Goal: Information Seeking & Learning: Find specific fact

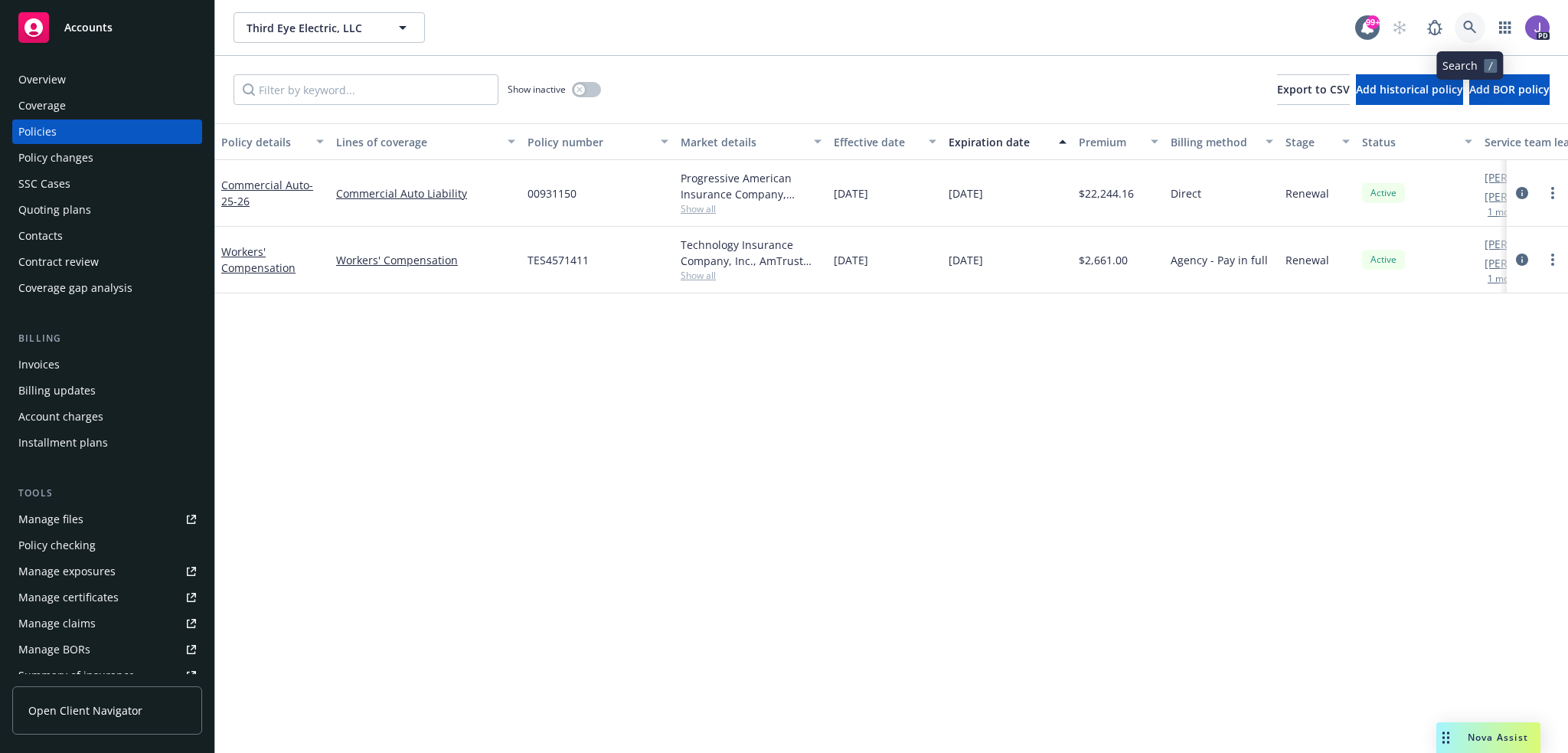
click at [1464, 24] on icon at bounding box center [1470, 27] width 13 height 13
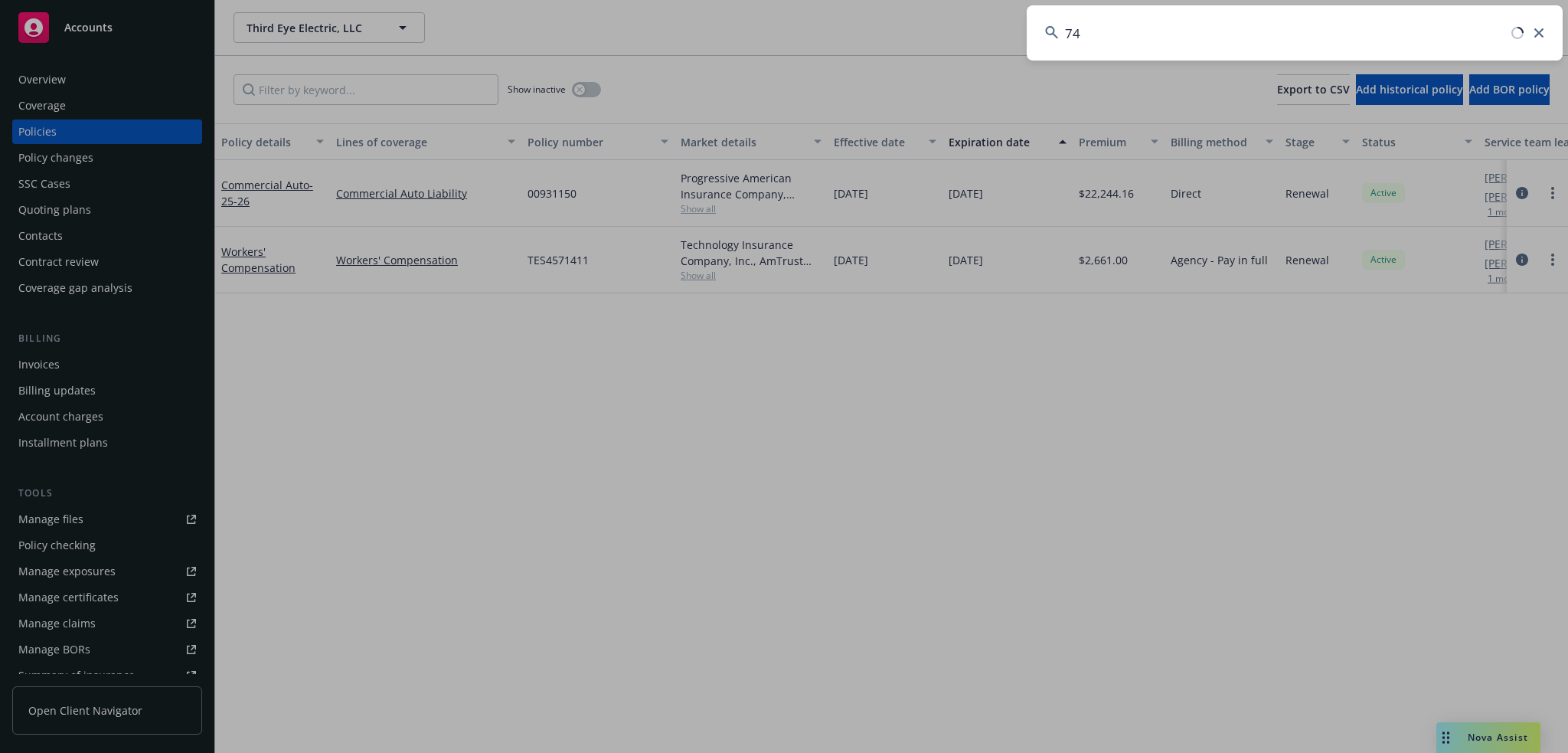
type input "747"
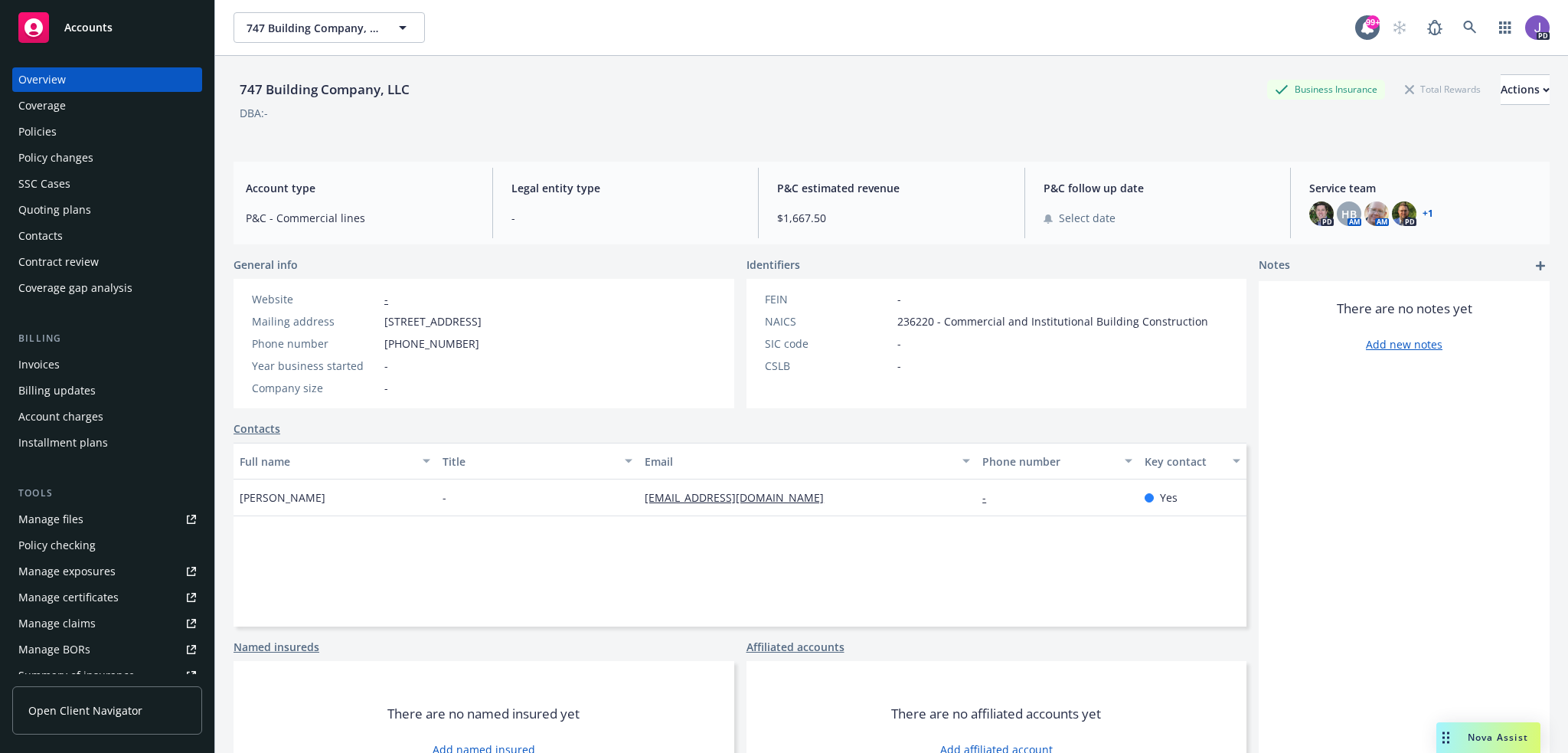
click at [80, 123] on div "Policies" at bounding box center [107, 131] width 178 height 24
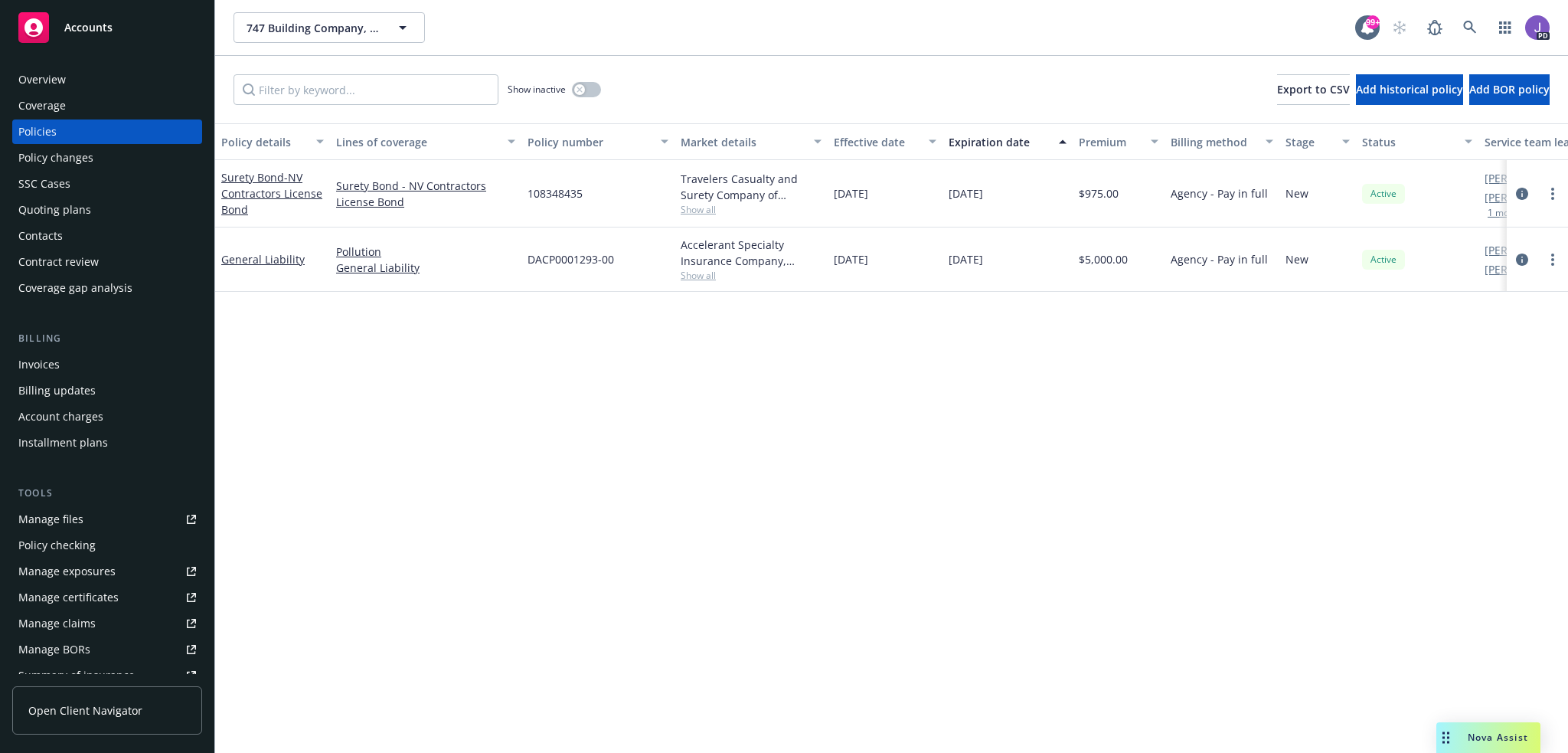
click at [544, 575] on div "Policy details Lines of coverage Policy number Market details Effective date Ex…" at bounding box center [891, 438] width 1353 height 630
click at [1464, 29] on icon at bounding box center [1470, 28] width 14 height 14
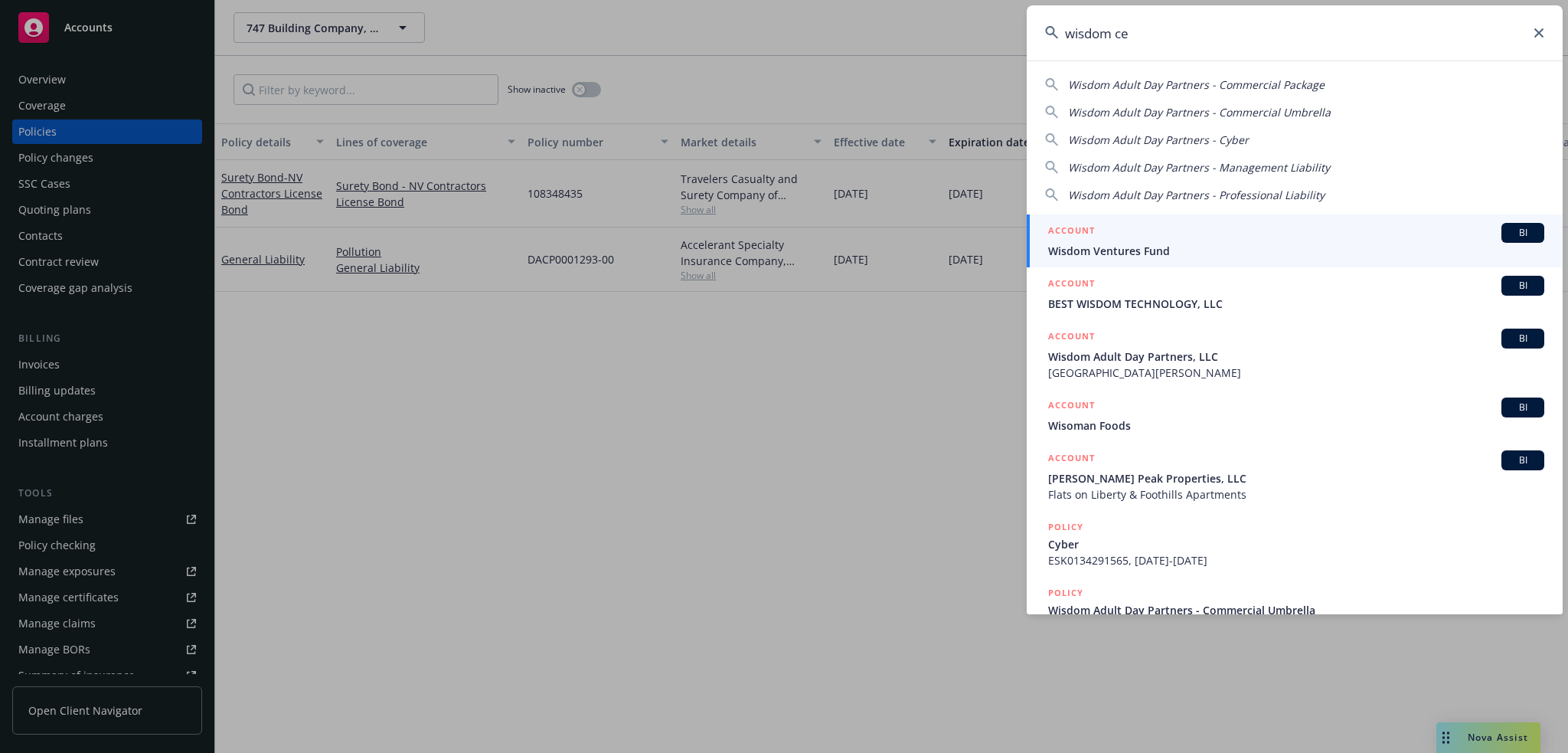
type input "wisdom cen"
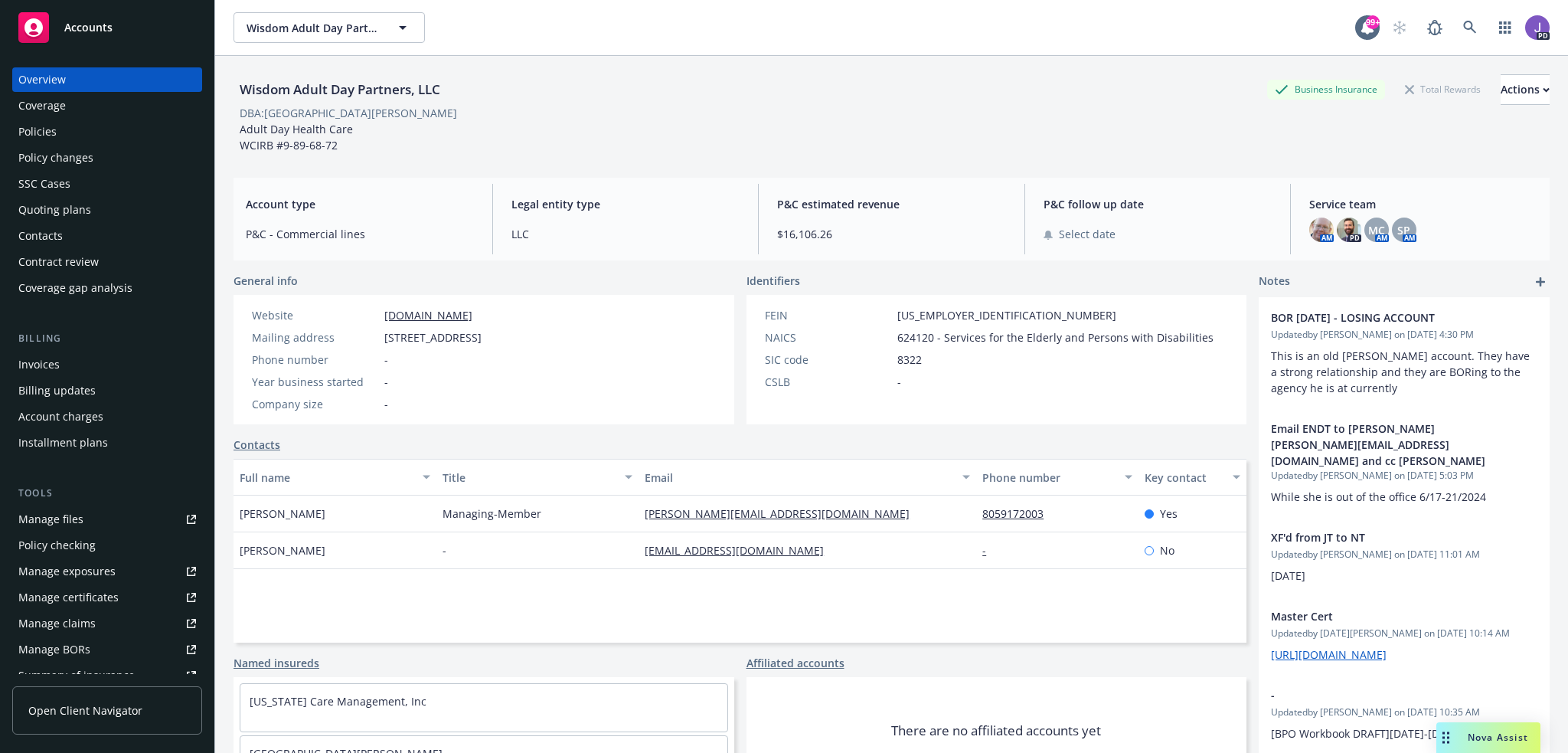
click at [91, 136] on div "Policies" at bounding box center [107, 131] width 178 height 24
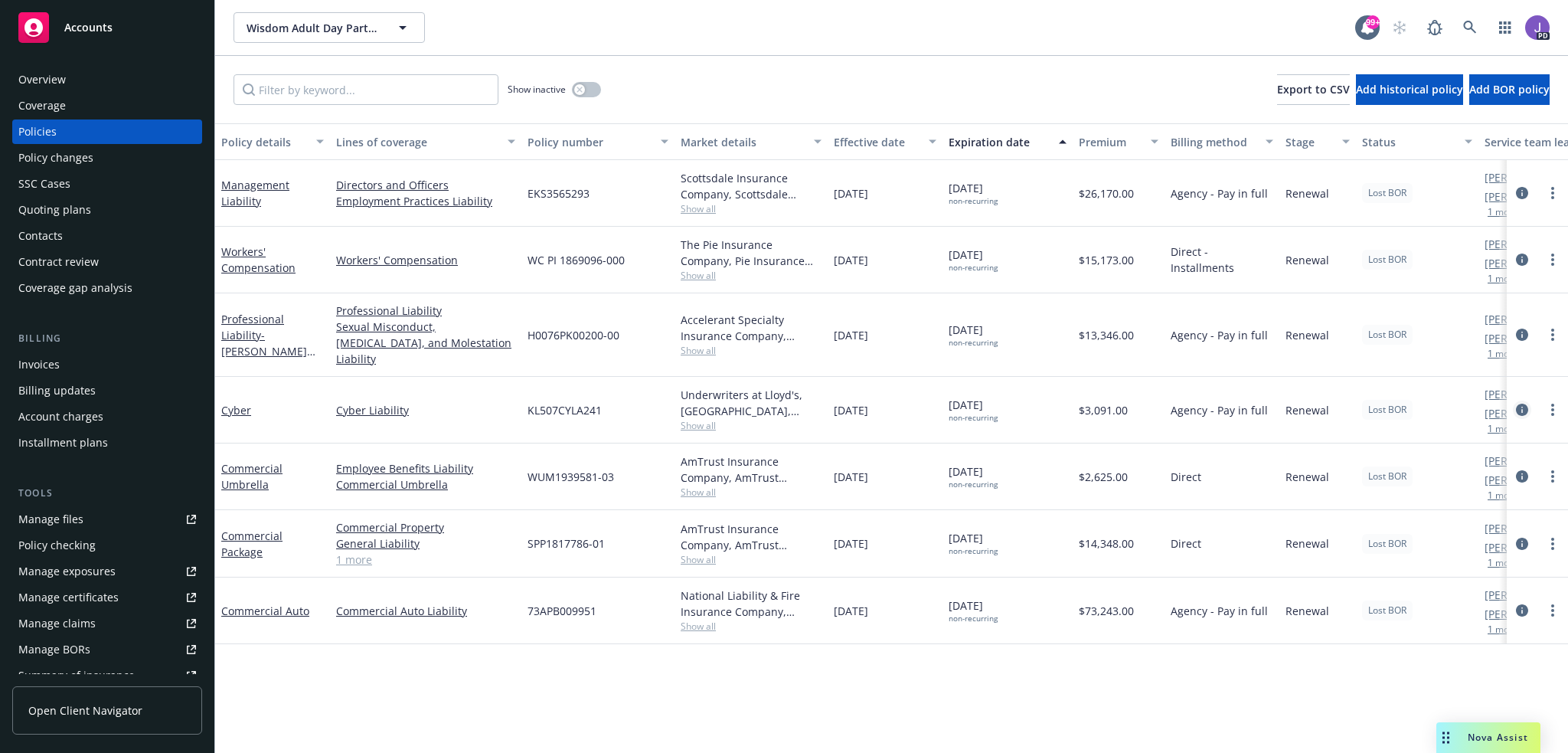
click at [1526, 404] on icon "circleInformation" at bounding box center [1522, 410] width 12 height 12
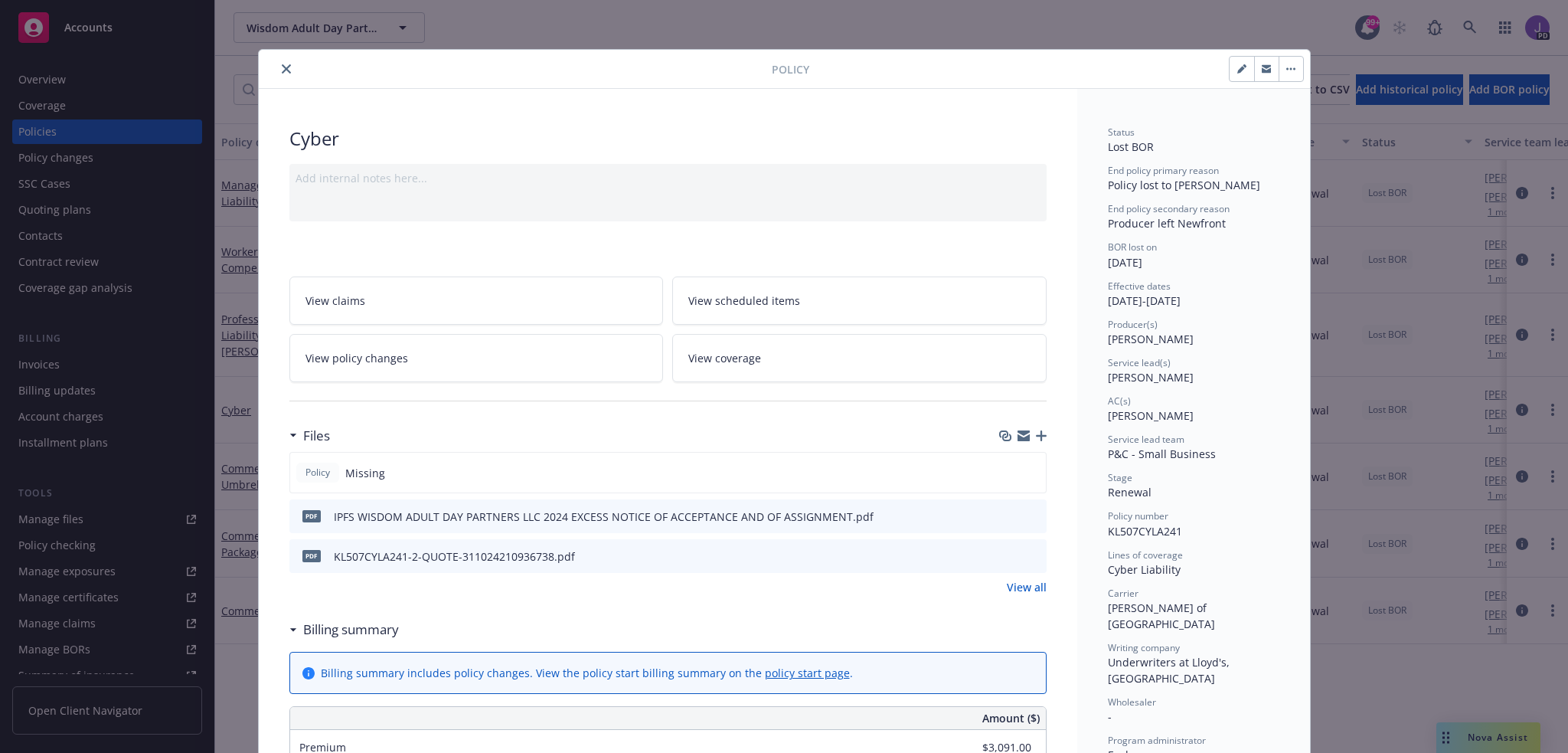
click at [282, 70] on icon "close" at bounding box center [287, 69] width 9 height 9
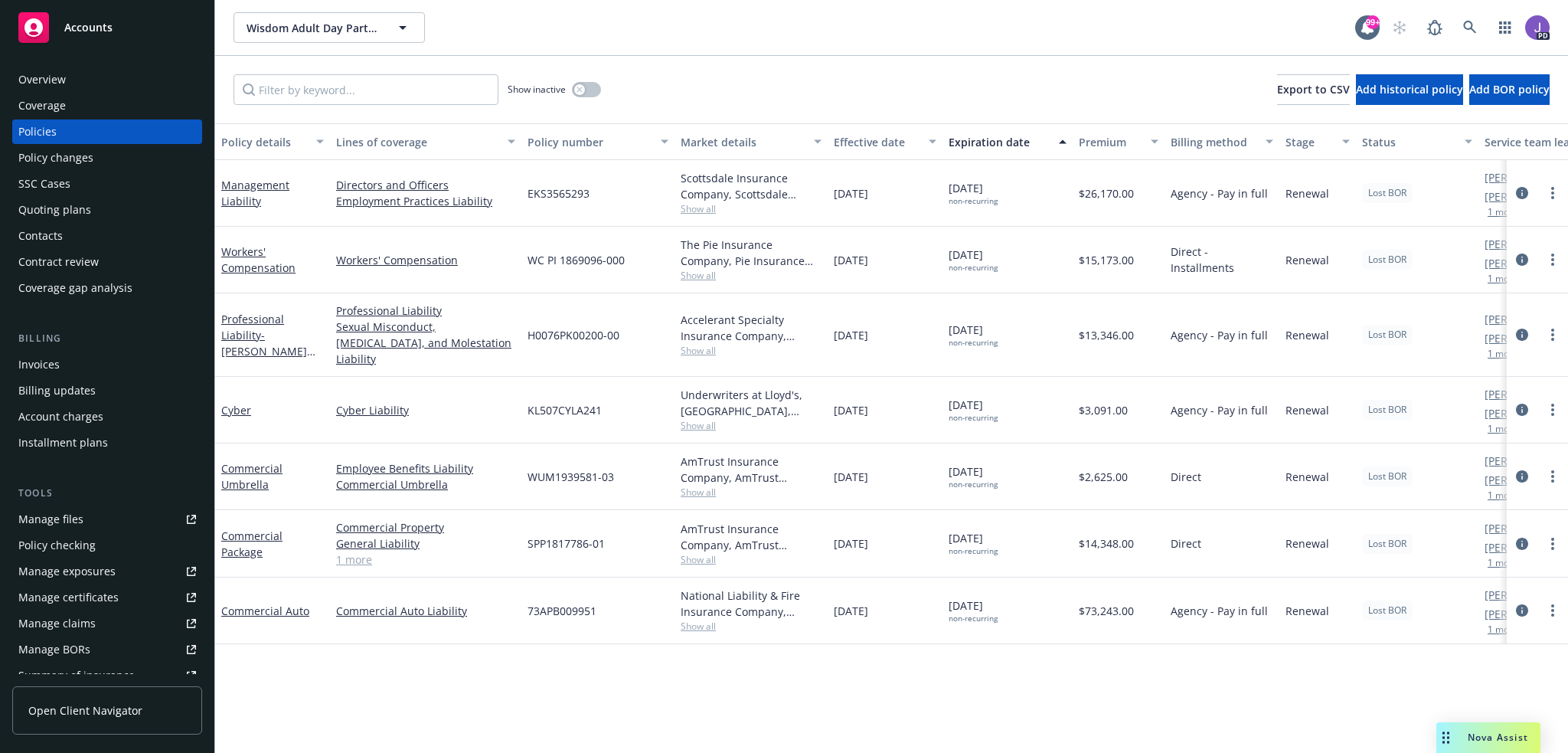
click at [588, 402] on span "KL507CYLA241" at bounding box center [564, 410] width 74 height 16
copy span "KL507CYLA241"
click at [633, 72] on div "Show inactive Export to CSV Add historical policy Add BOR policy" at bounding box center [891, 90] width 1353 height 67
click at [1466, 24] on icon at bounding box center [1470, 28] width 14 height 14
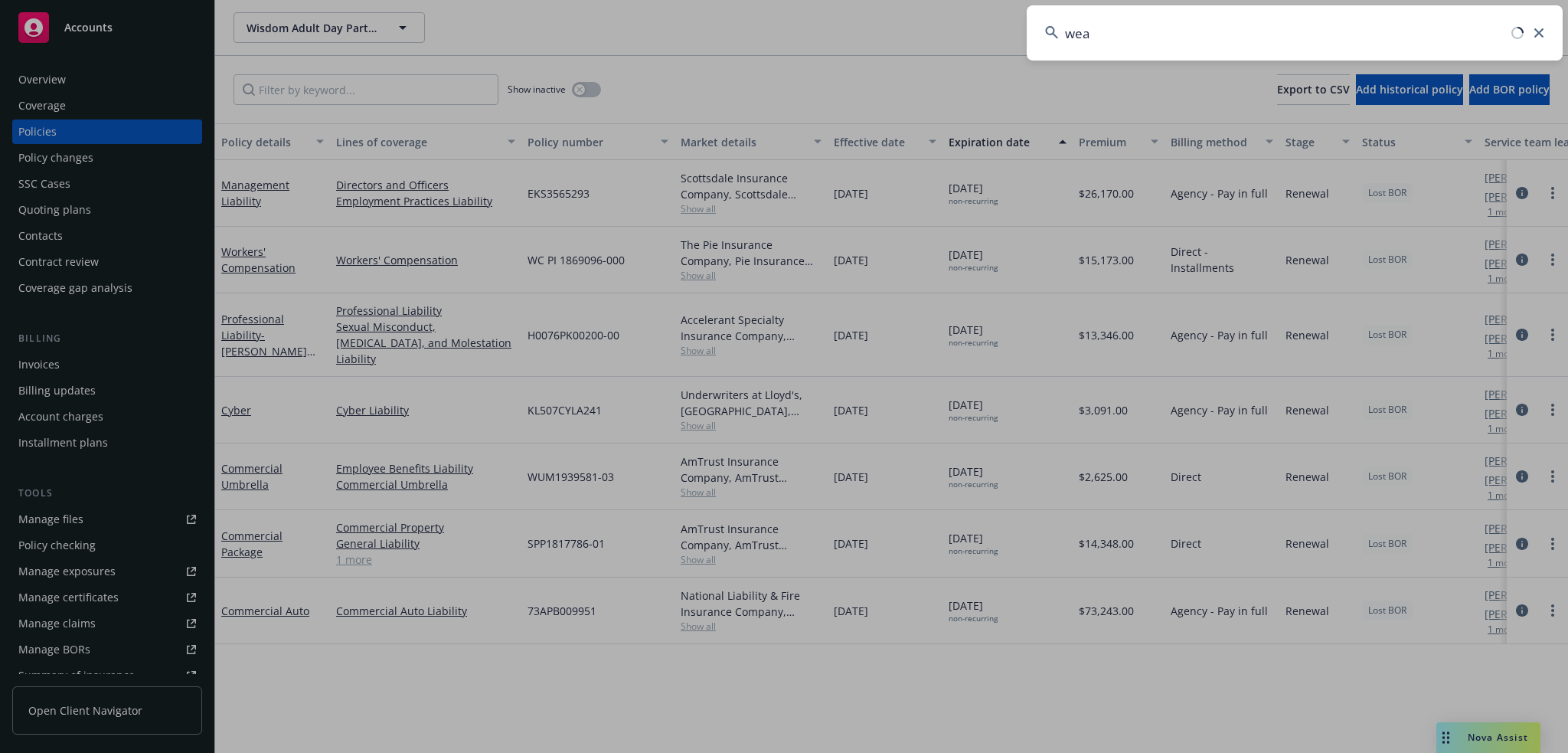
type input "weap"
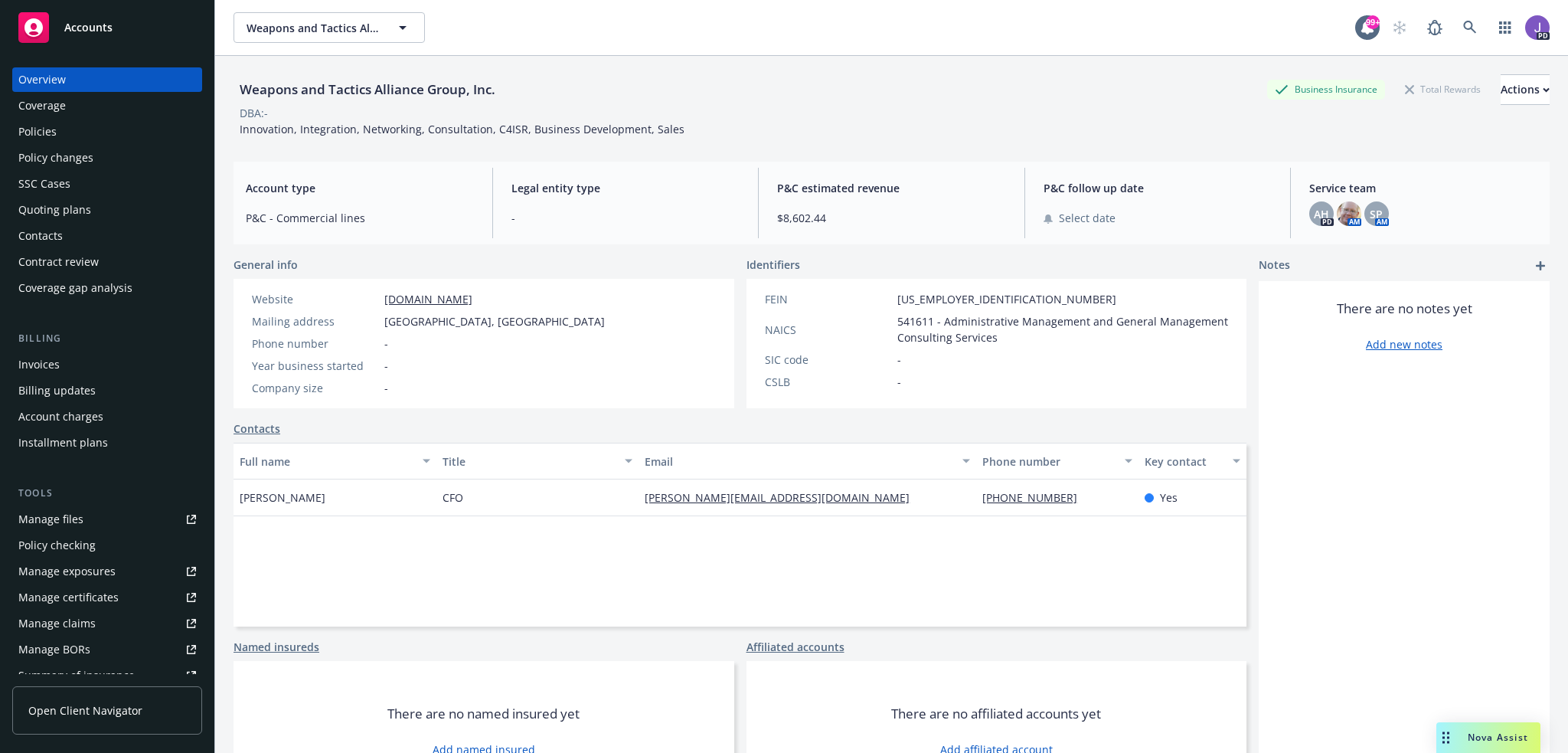
click at [28, 132] on div "Policies" at bounding box center [37, 131] width 38 height 24
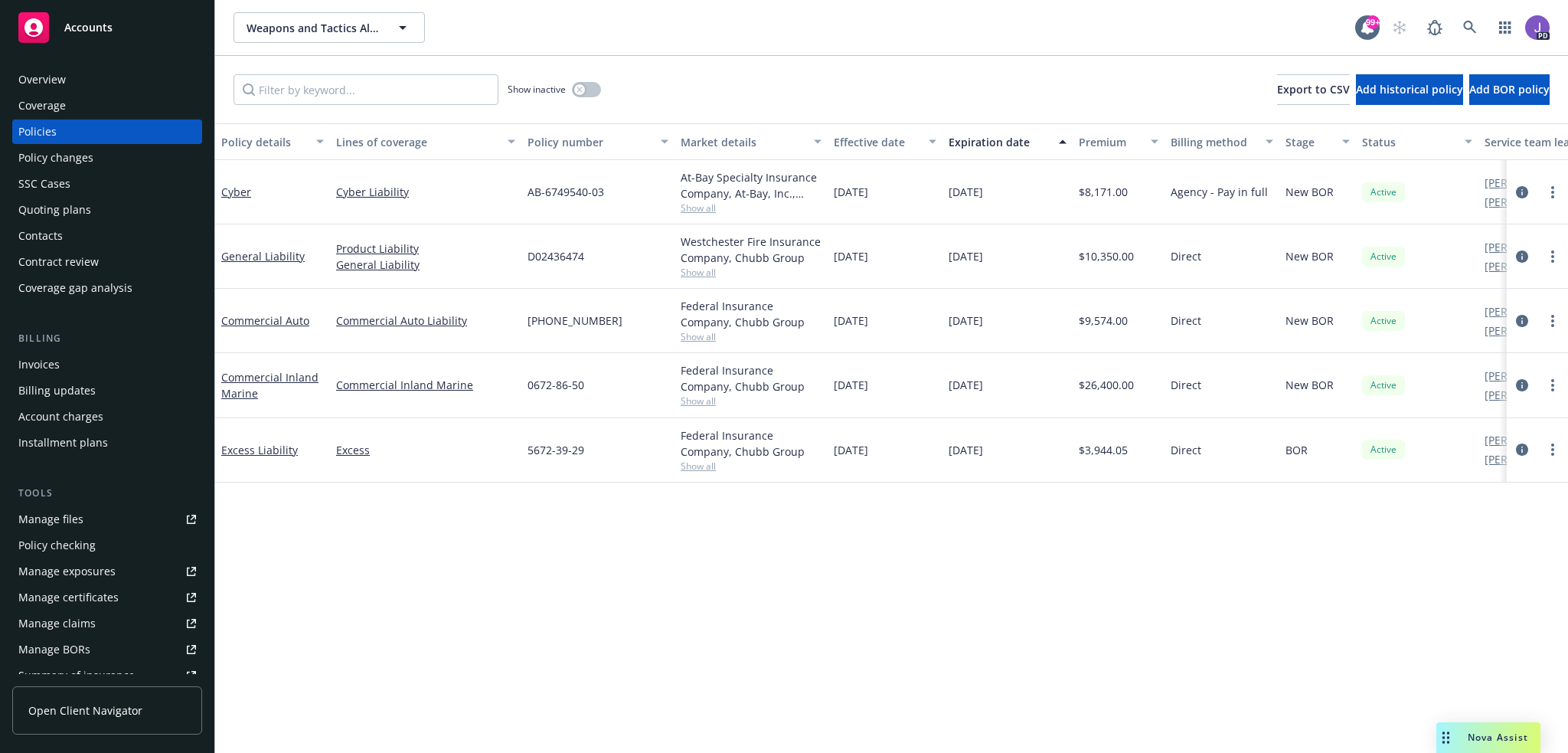
click at [55, 82] on div "Overview" at bounding box center [41, 79] width 47 height 24
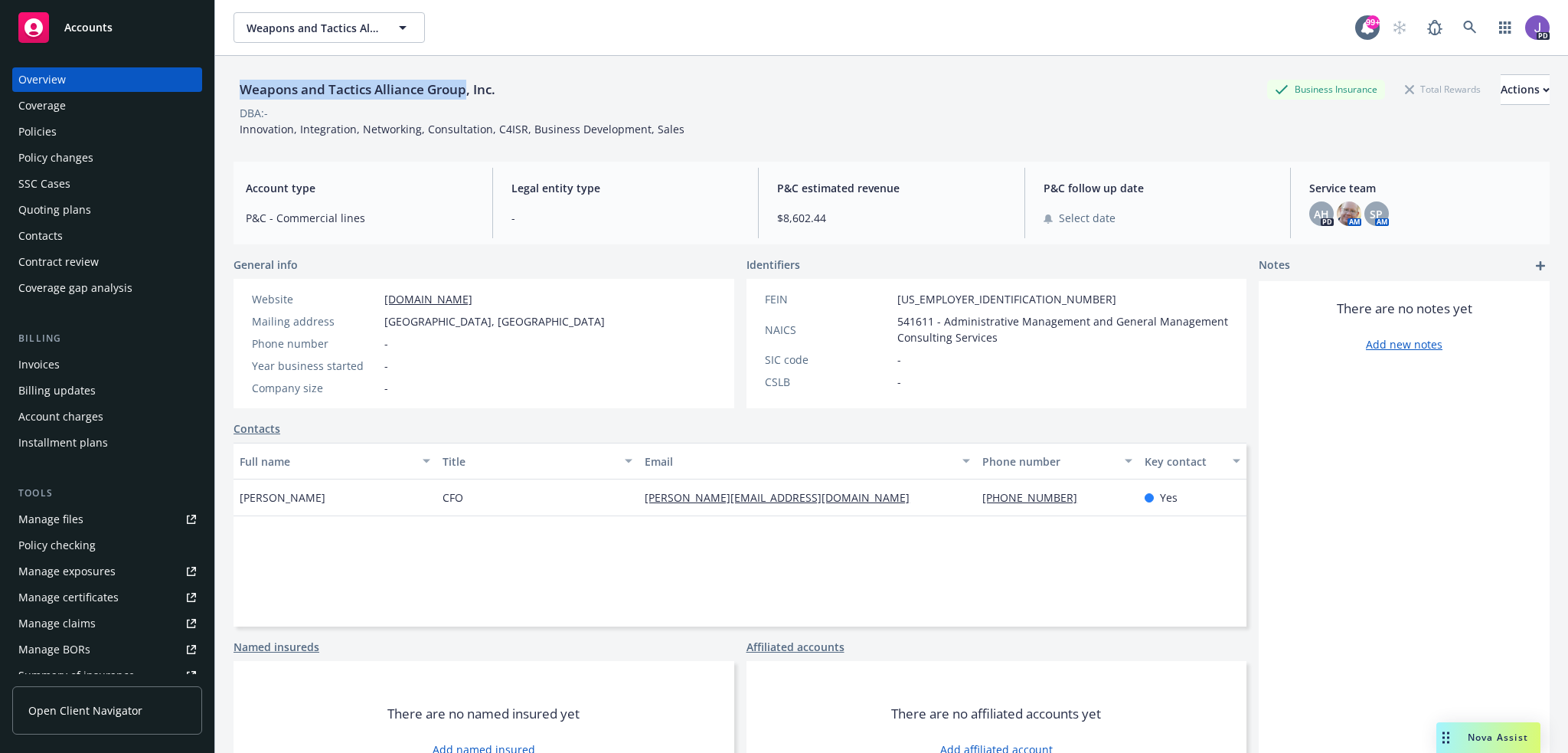
drag, startPoint x: 240, startPoint y: 86, endPoint x: 465, endPoint y: 94, distance: 225.1
click at [465, 94] on div "Weapons and Tactics Alliance Group, Inc." at bounding box center [368, 89] width 268 height 20
copy div "Weapons and Tactics Alliance Group"
click at [780, 121] on div "Weapons and Tactics Alliance Group, Inc. Business Insurance Total Rewards Actio…" at bounding box center [891, 105] width 1316 height 63
click at [1464, 24] on icon at bounding box center [1470, 28] width 14 height 14
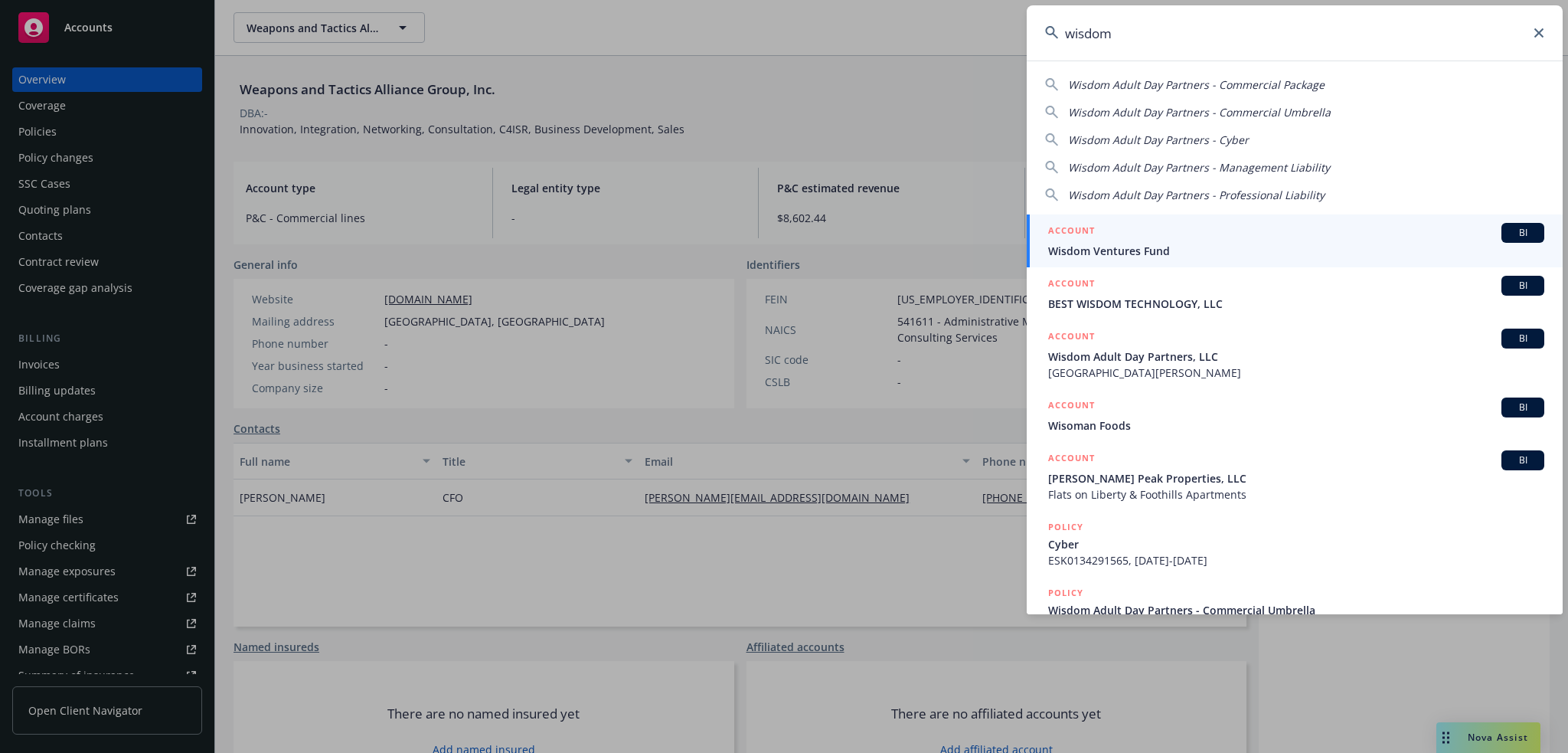
type input "wisdom"
drag, startPoint x: 897, startPoint y: 85, endPoint x: 941, endPoint y: 10, distance: 87.0
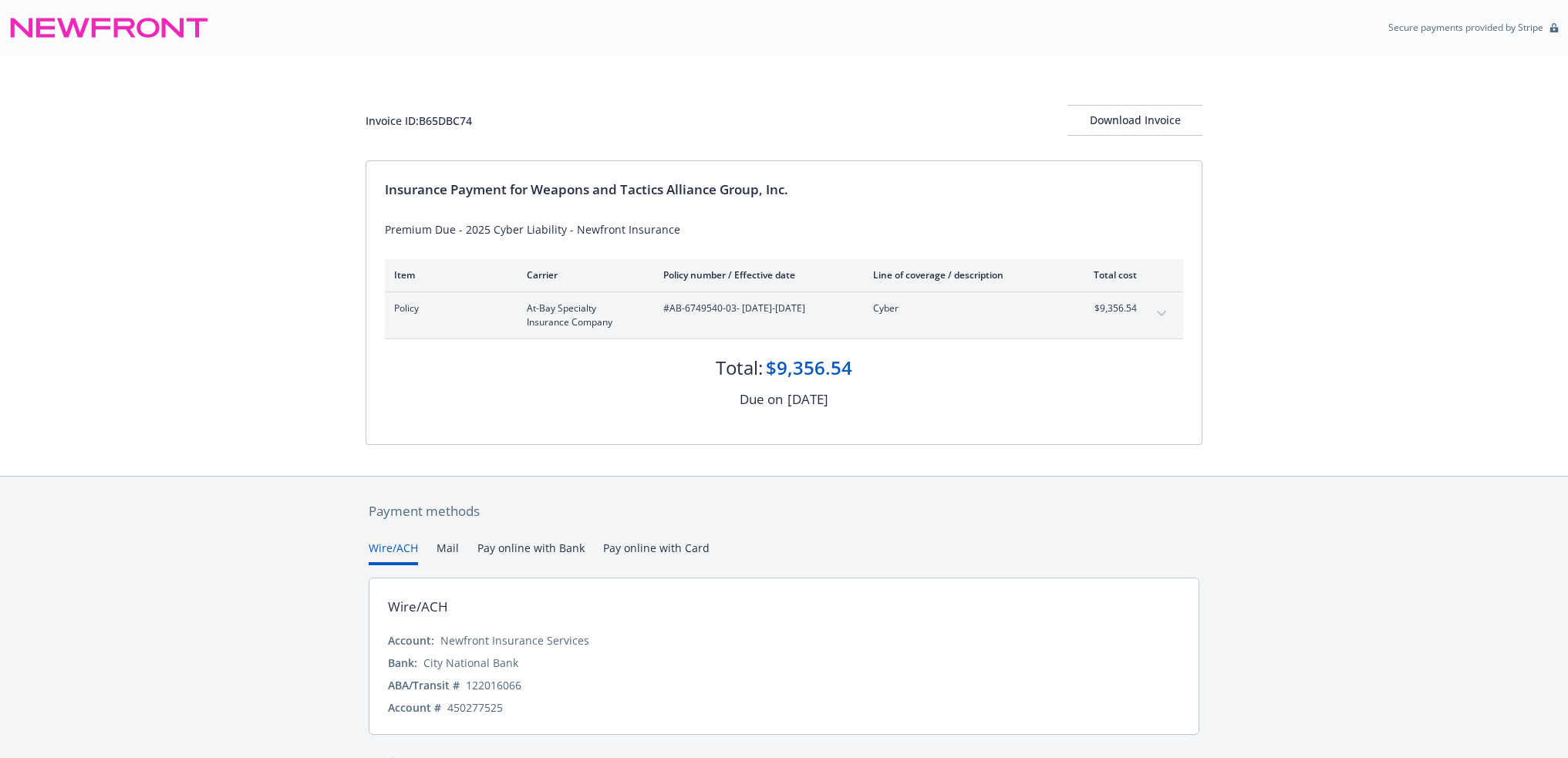
scroll to position [35, 0]
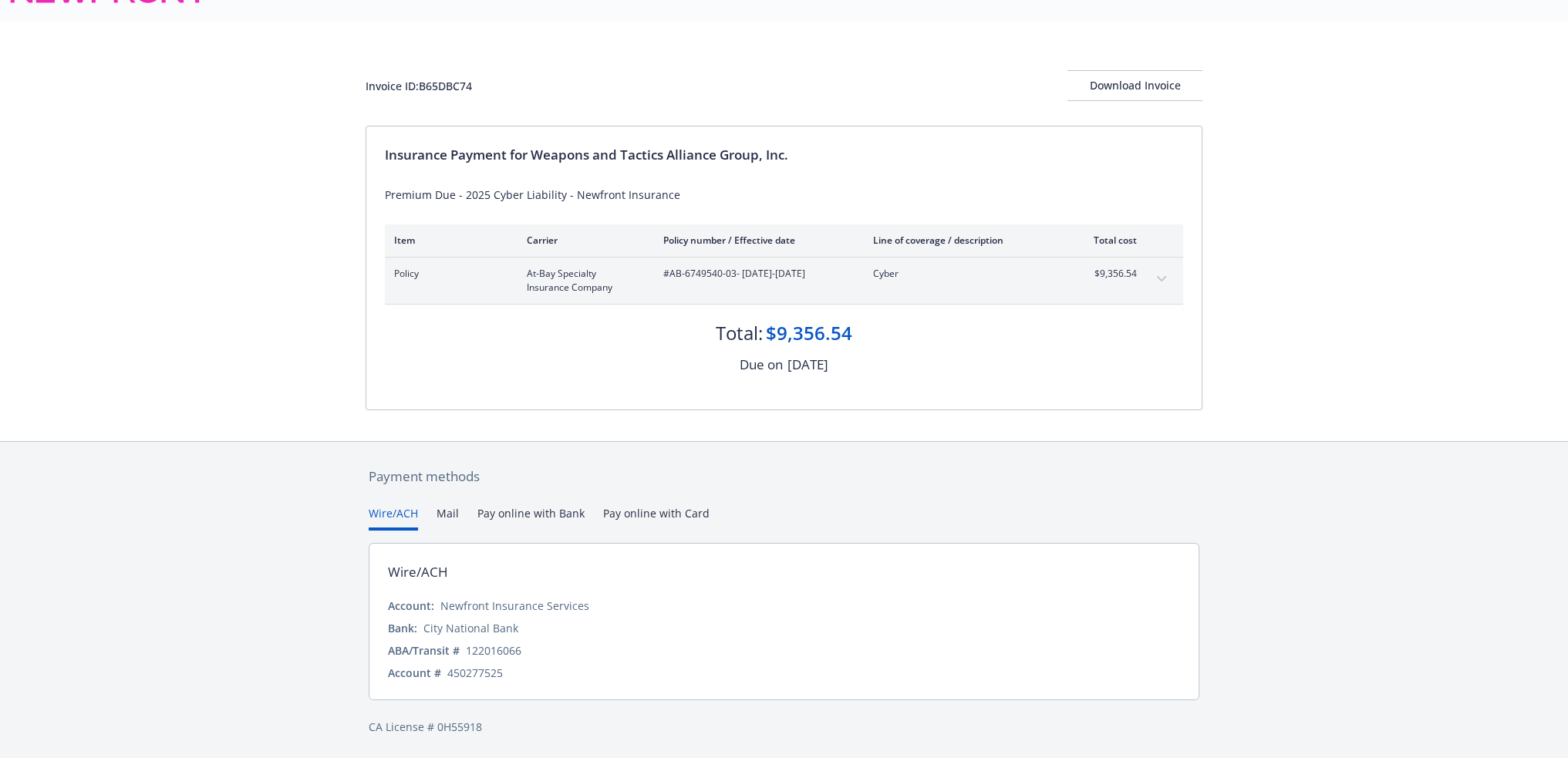
click at [442, 516] on button "Mail" at bounding box center [448, 517] width 23 height 25
click at [387, 391] on div "Secure payments provided by Stripe Invoice ID: B65DBC74 Download Invoice Insura…" at bounding box center [784, 361] width 1568 height 795
